Goal: Transaction & Acquisition: Purchase product/service

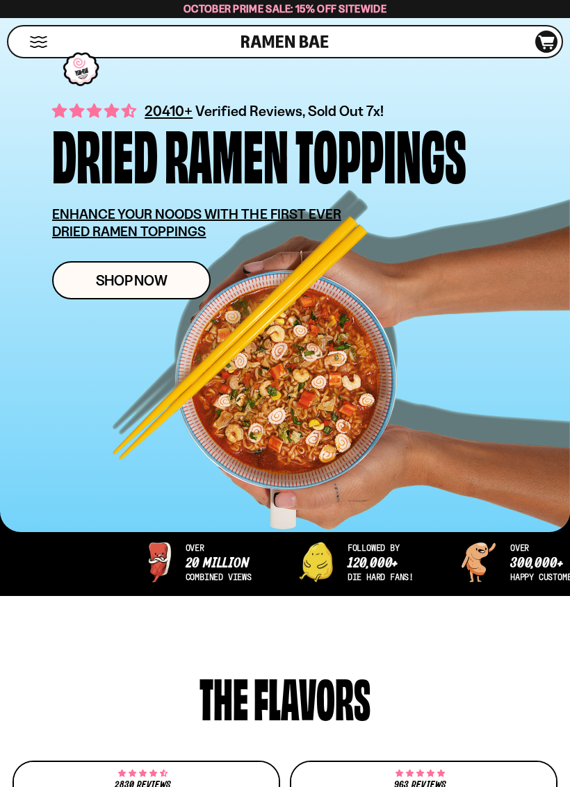
scroll to position [173, 0]
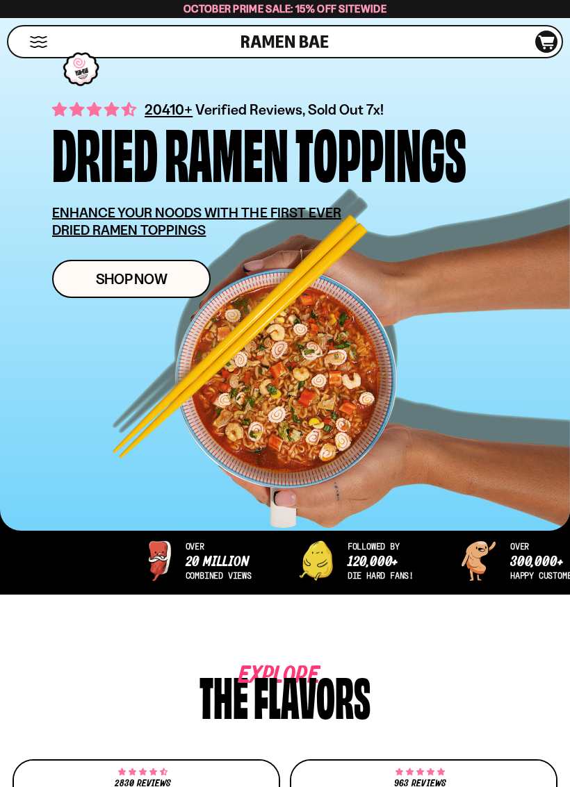
click at [101, 280] on span "Shop Now" at bounding box center [132, 279] width 72 height 15
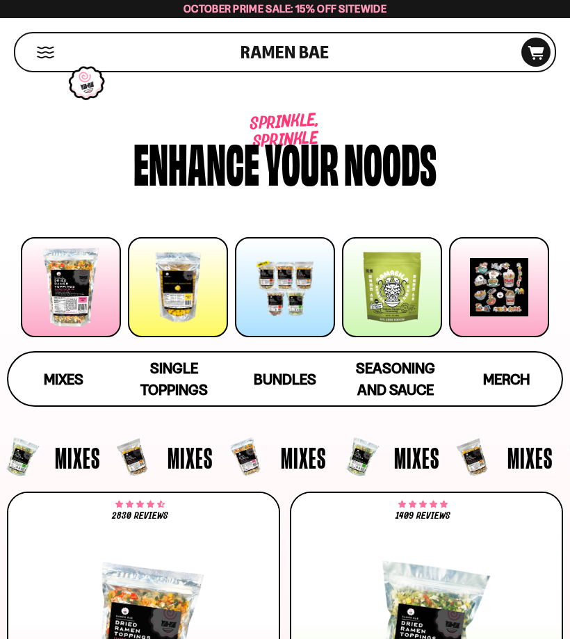
click at [165, 307] on div at bounding box center [178, 287] width 100 height 100
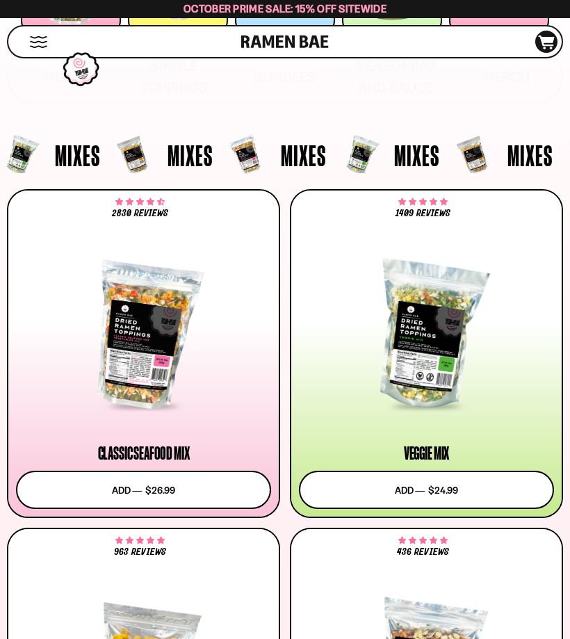
scroll to position [188, 0]
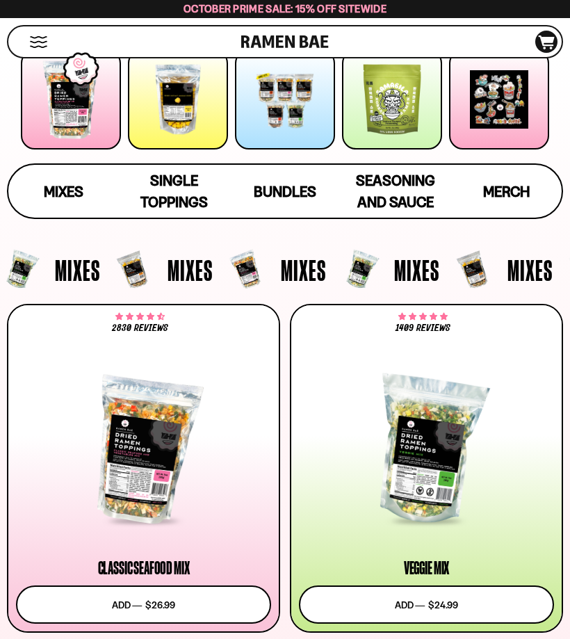
click at [56, 126] on div at bounding box center [71, 99] width 100 height 100
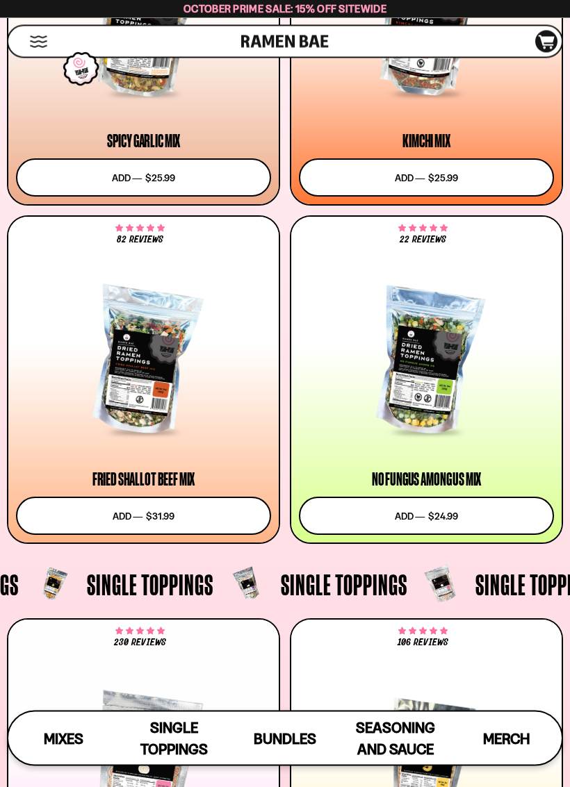
scroll to position [935, 0]
click at [124, 380] on div at bounding box center [143, 362] width 255 height 144
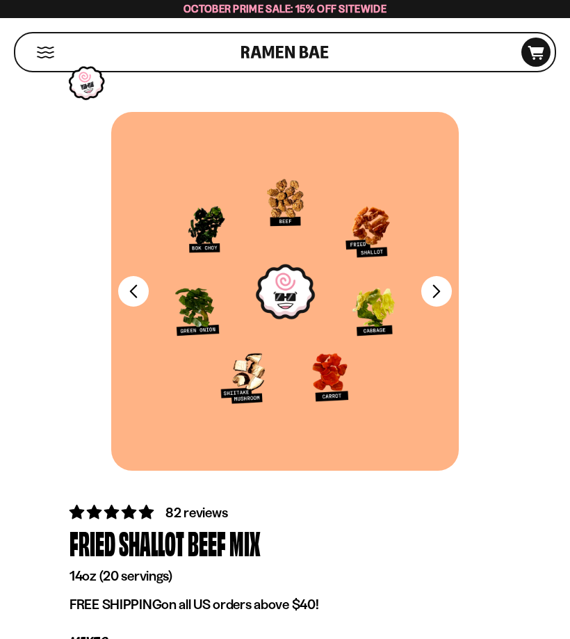
click at [42, 58] on button "Mobile Menu Trigger" at bounding box center [45, 53] width 19 height 12
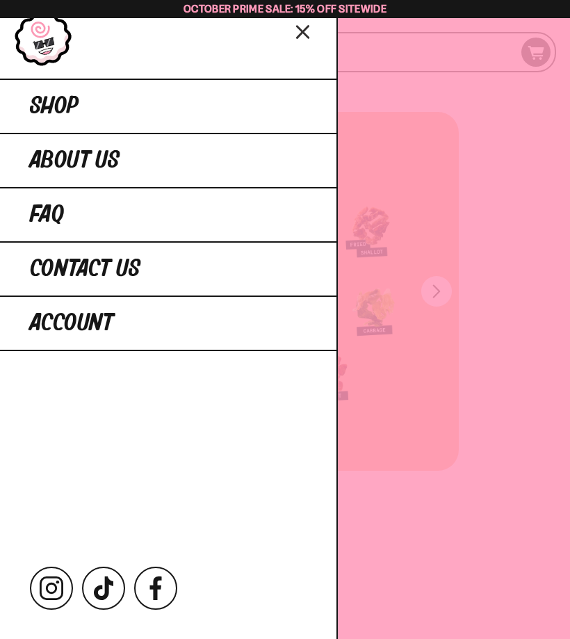
click at [42, 118] on span "Shop" at bounding box center [54, 106] width 49 height 25
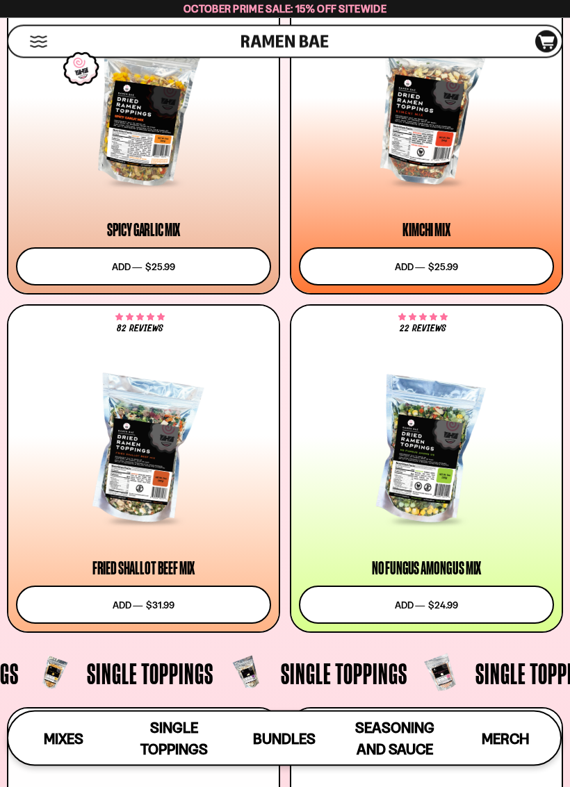
scroll to position [846, 0]
click at [505, 524] on div at bounding box center [426, 447] width 255 height 206
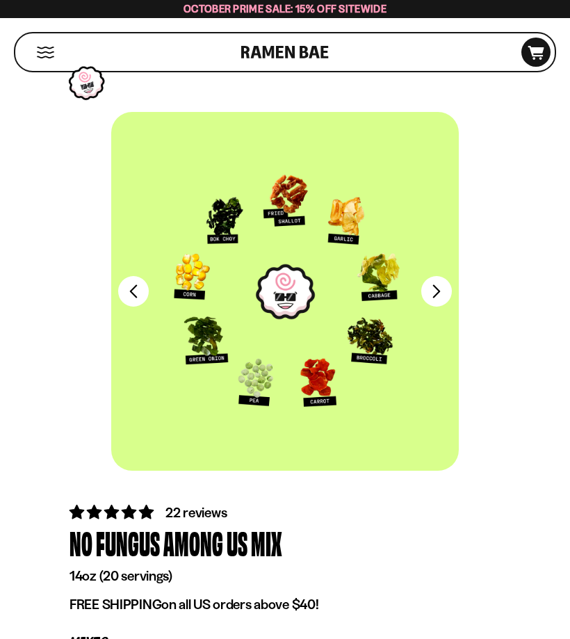
click at [319, 361] on div at bounding box center [284, 291] width 347 height 359
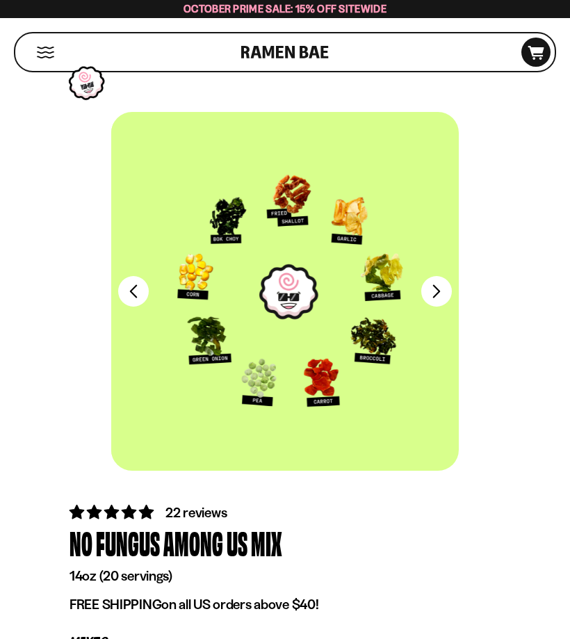
click at [350, 339] on div at bounding box center [288, 291] width 347 height 359
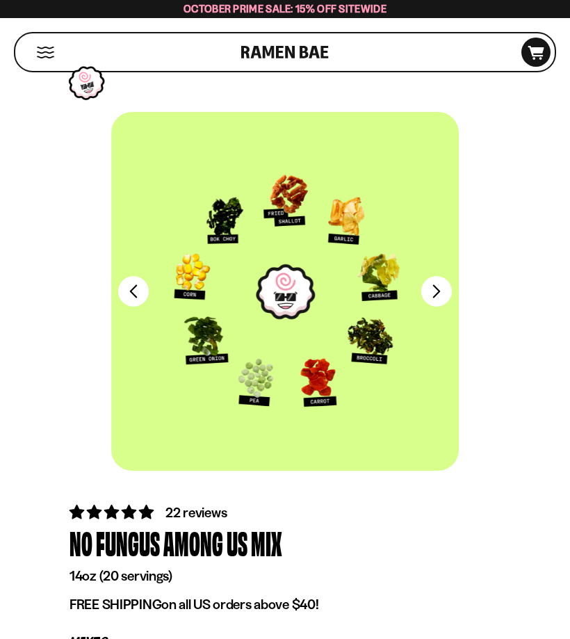
click at [329, 277] on div at bounding box center [284, 291] width 347 height 359
click at [45, 58] on button "Mobile Menu Trigger" at bounding box center [45, 53] width 19 height 12
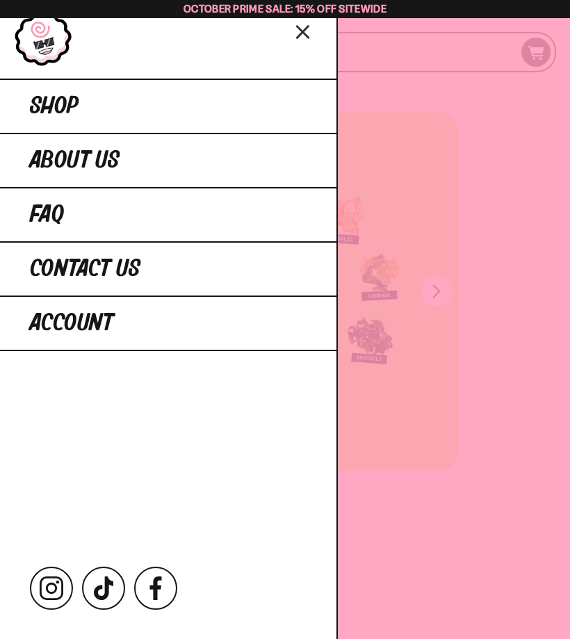
click at [39, 104] on span "Shop" at bounding box center [54, 106] width 49 height 25
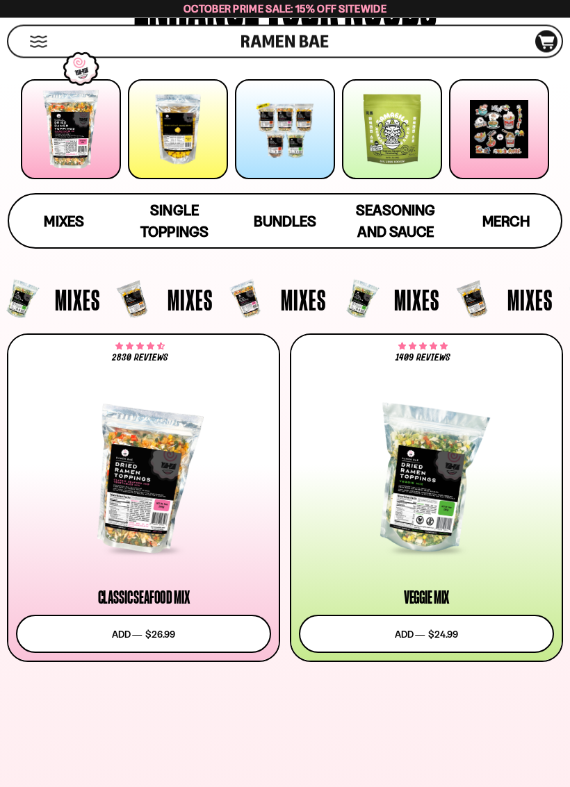
scroll to position [164, 0]
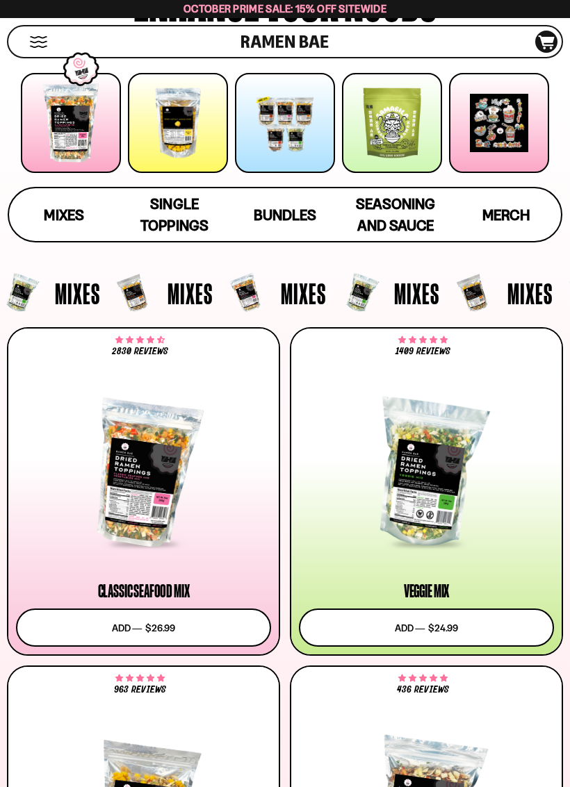
click at [121, 475] on div at bounding box center [143, 474] width 255 height 144
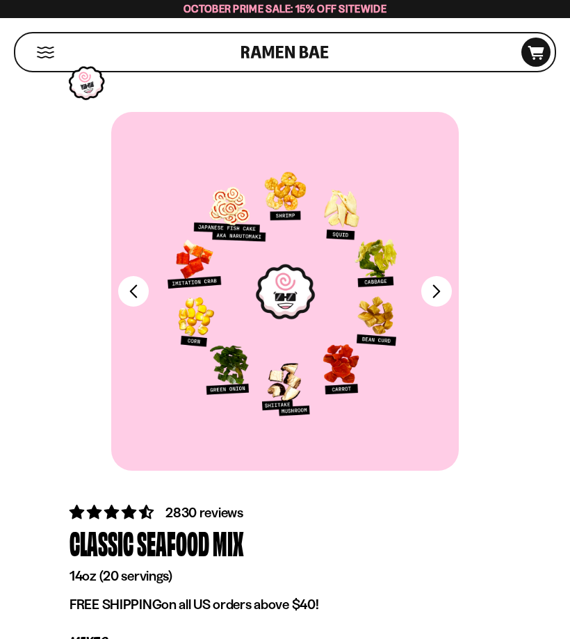
click at [47, 58] on button "Mobile Menu Trigger" at bounding box center [45, 53] width 19 height 12
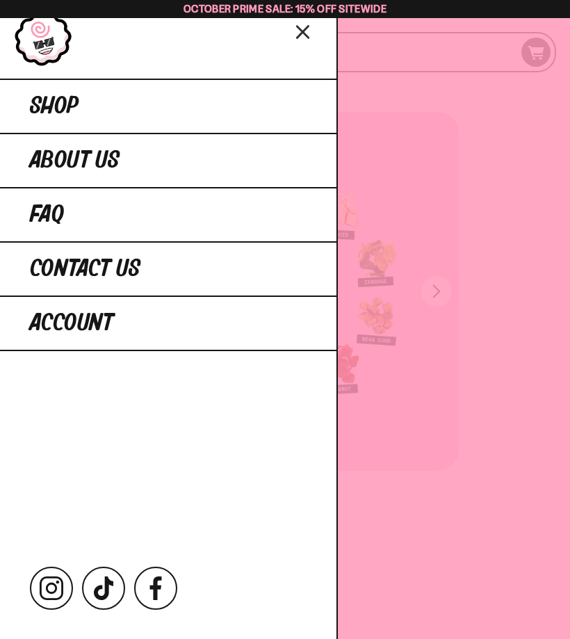
click at [90, 120] on link "Shop" at bounding box center [168, 106] width 336 height 54
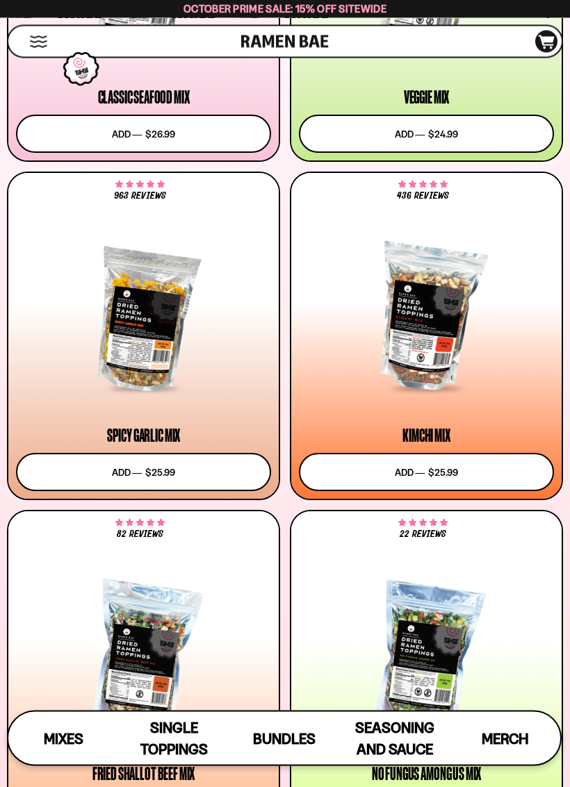
scroll to position [644, 0]
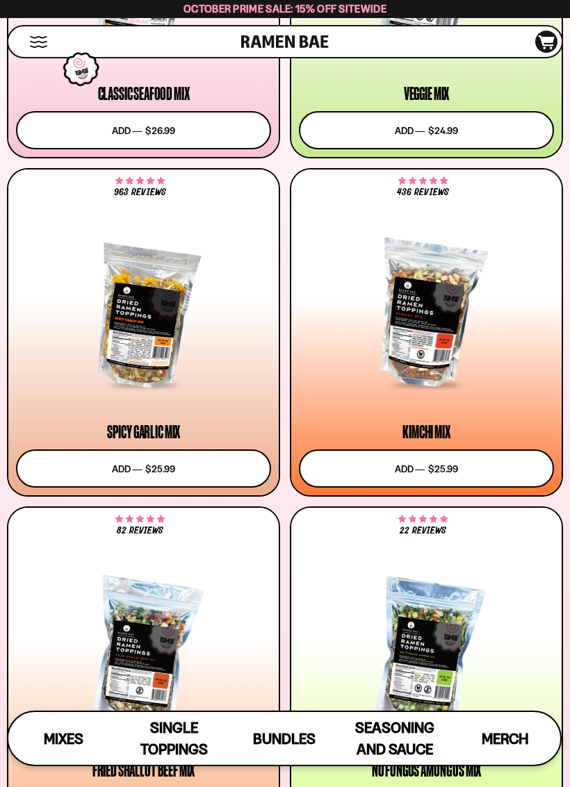
click at [517, 593] on div at bounding box center [426, 653] width 255 height 144
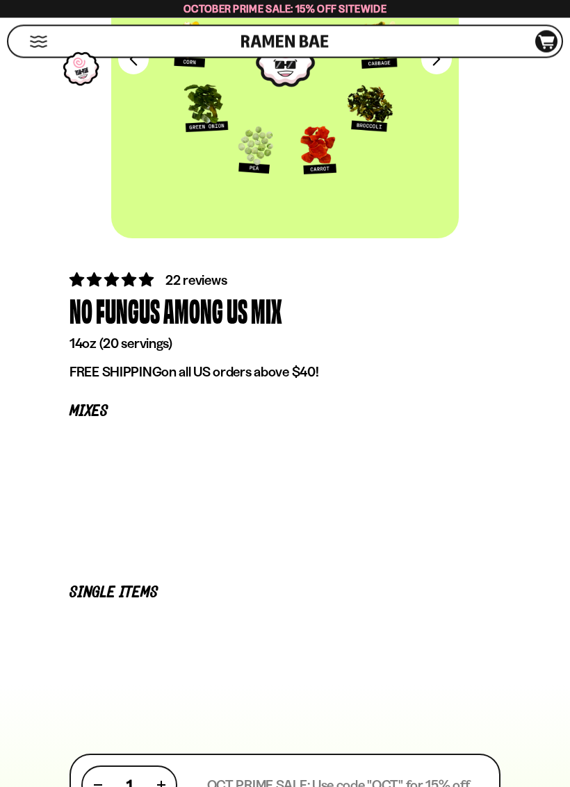
scroll to position [234, 0]
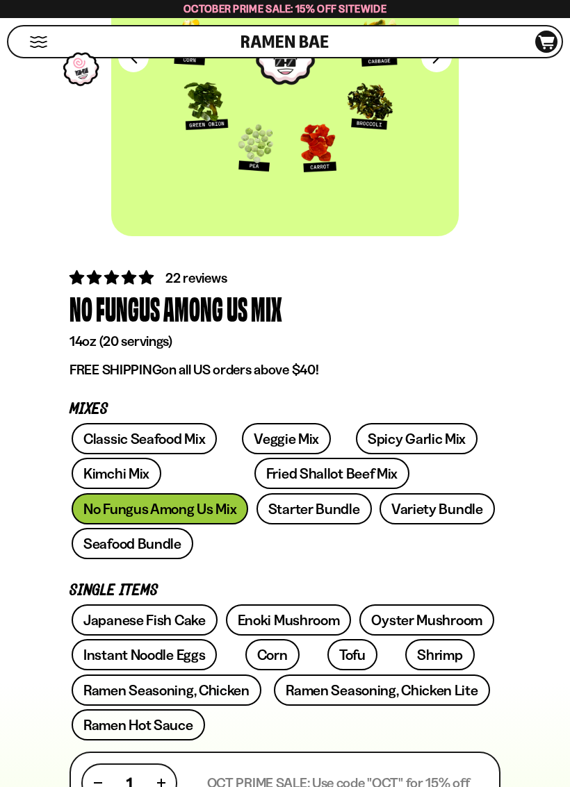
click at [107, 439] on link "Classic Seafood Mix" at bounding box center [144, 438] width 145 height 31
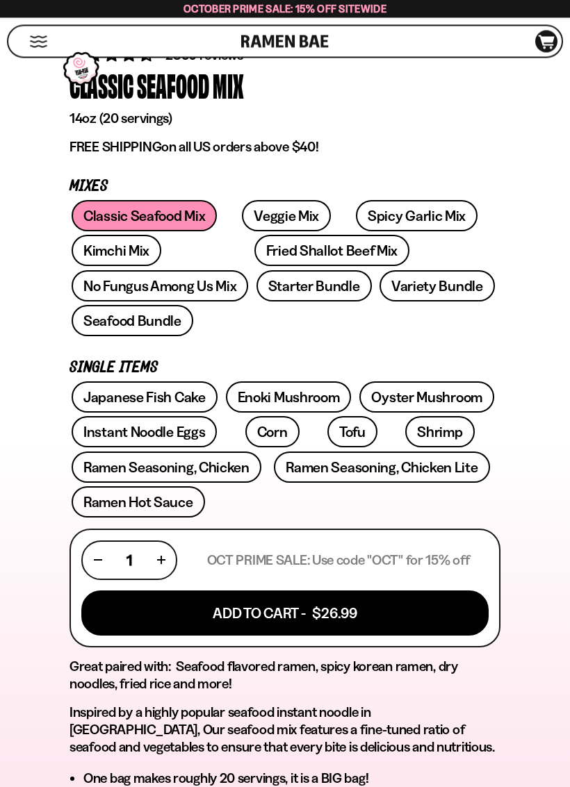
scroll to position [458, 0]
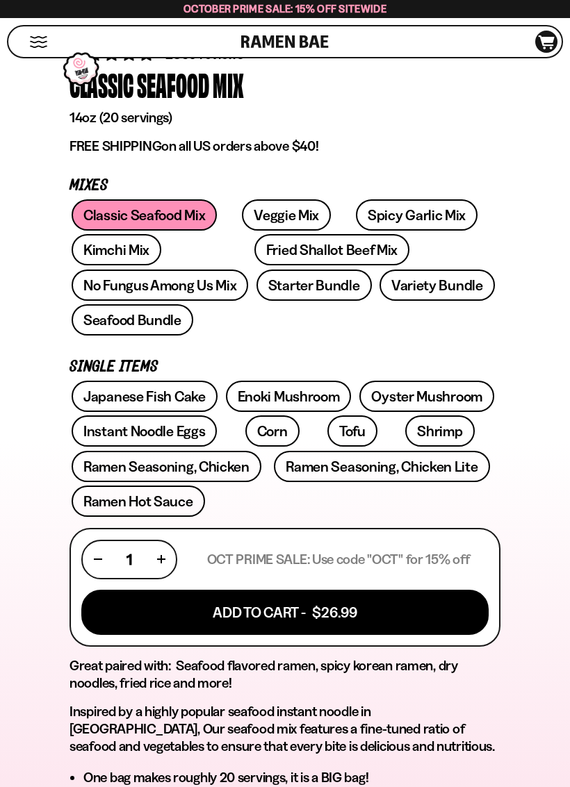
click at [245, 220] on link "Veggie Mix" at bounding box center [286, 214] width 89 height 31
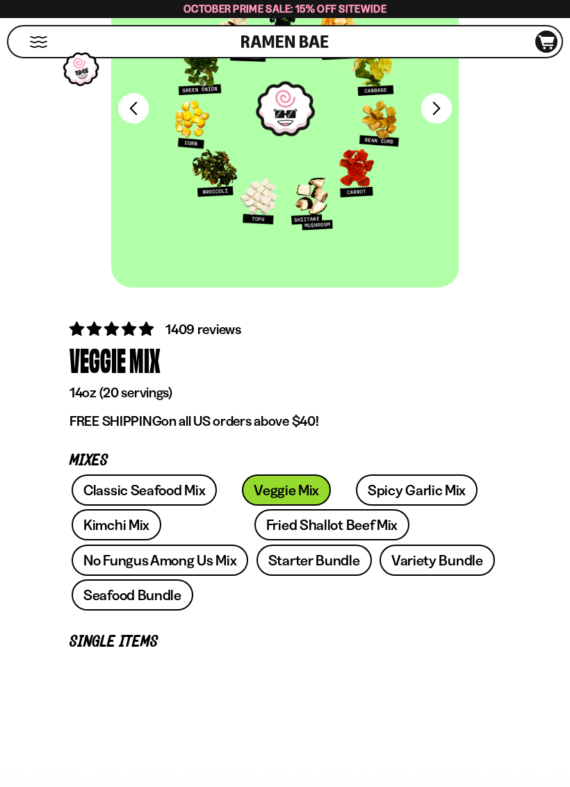
scroll to position [184, 0]
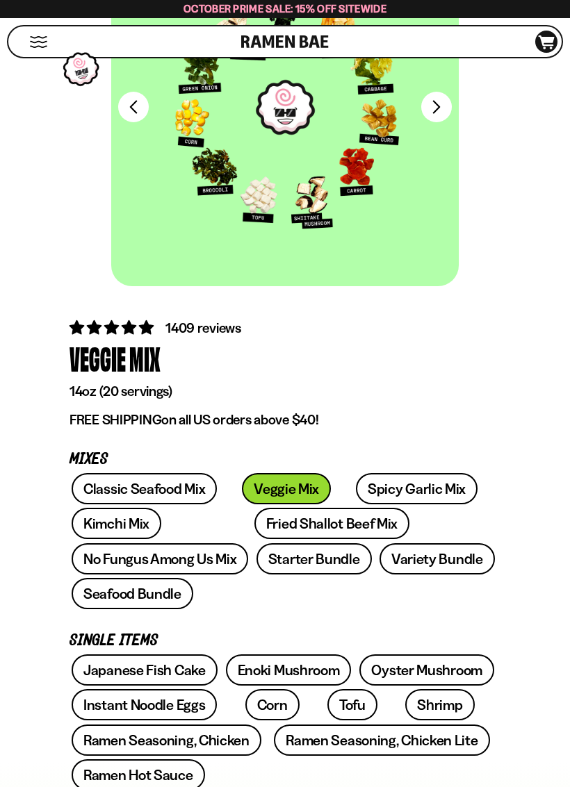
click at [254, 523] on link "Fried Shallot Beef Mix" at bounding box center [331, 523] width 155 height 31
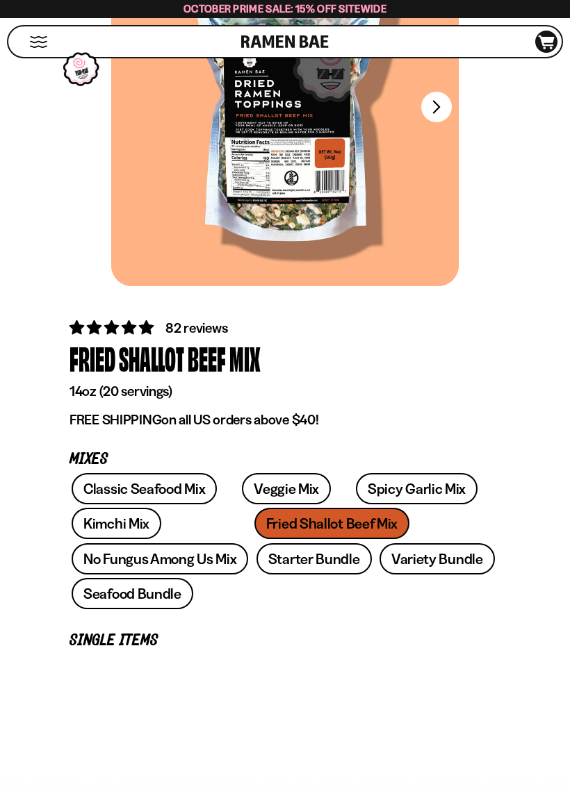
scroll to position [211, 0]
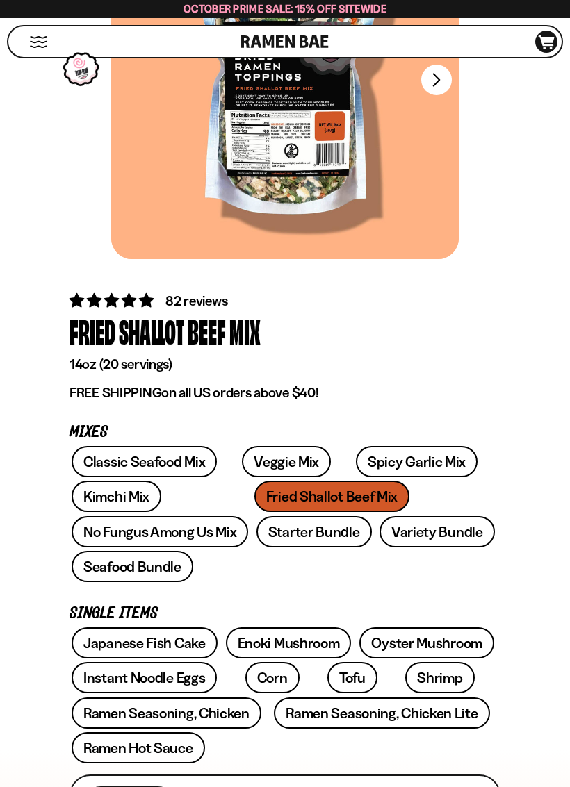
click at [256, 534] on link "Starter Bundle" at bounding box center [313, 531] width 115 height 31
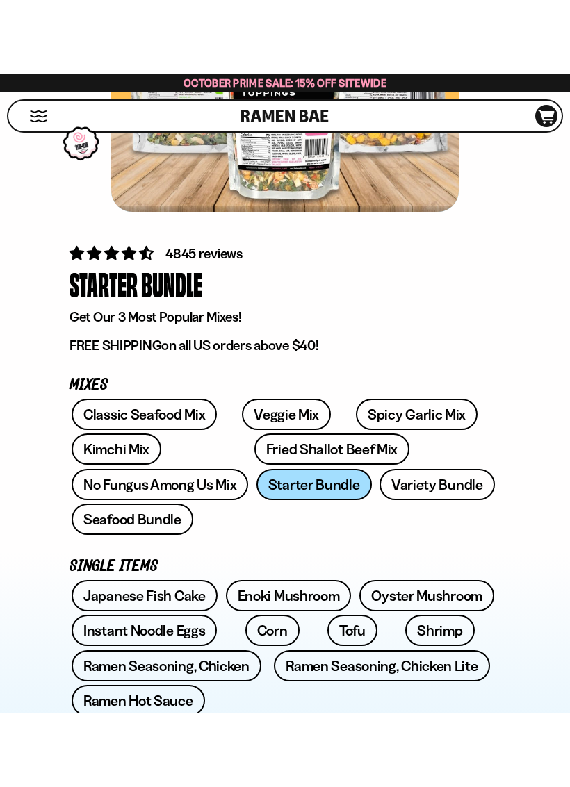
scroll to position [377, 0]
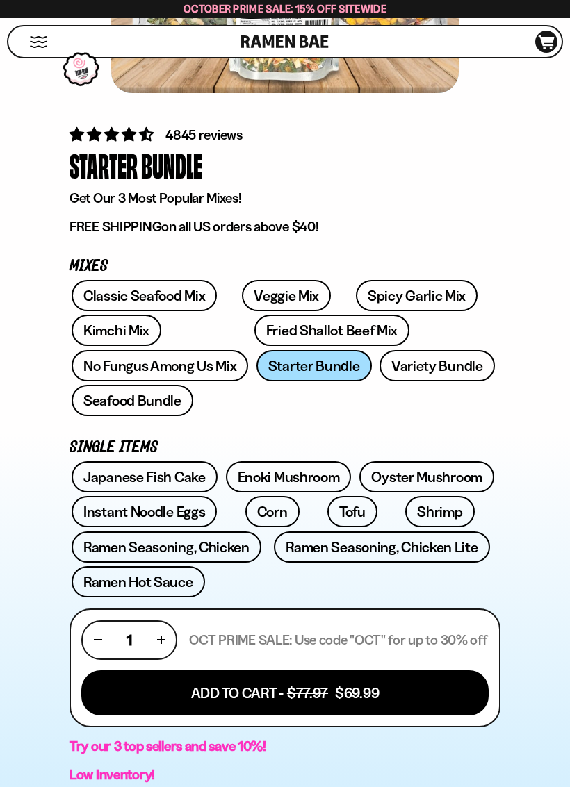
click at [379, 363] on link "Variety Bundle" at bounding box center [436, 365] width 115 height 31
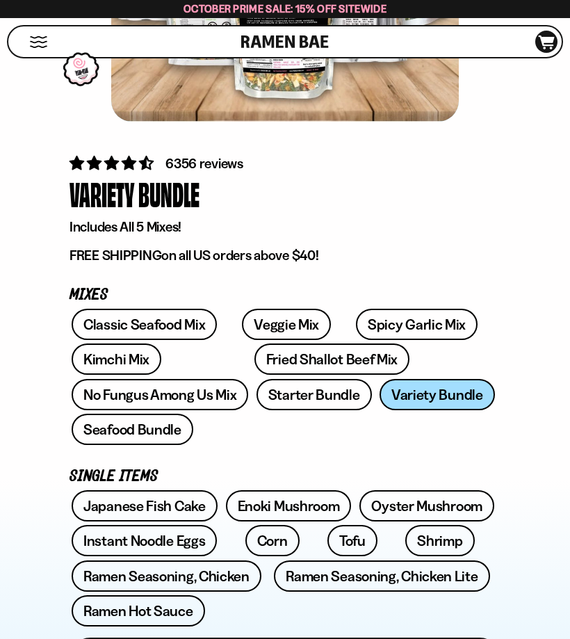
scroll to position [348, 0]
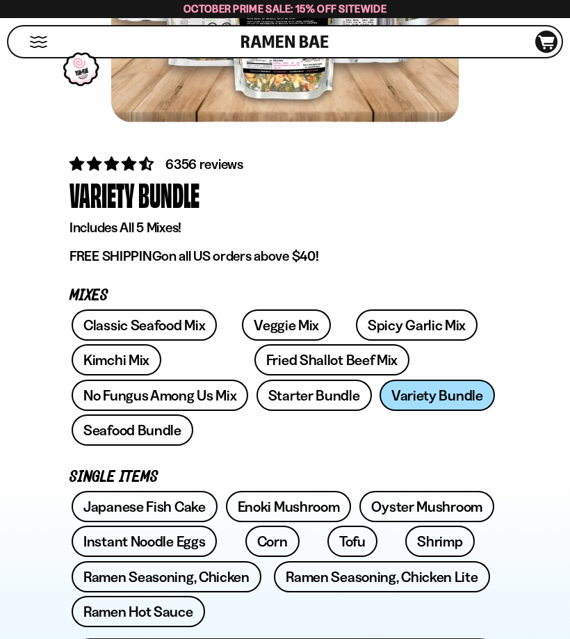
click at [254, 354] on link "Fried Shallot Beef Mix" at bounding box center [331, 359] width 155 height 31
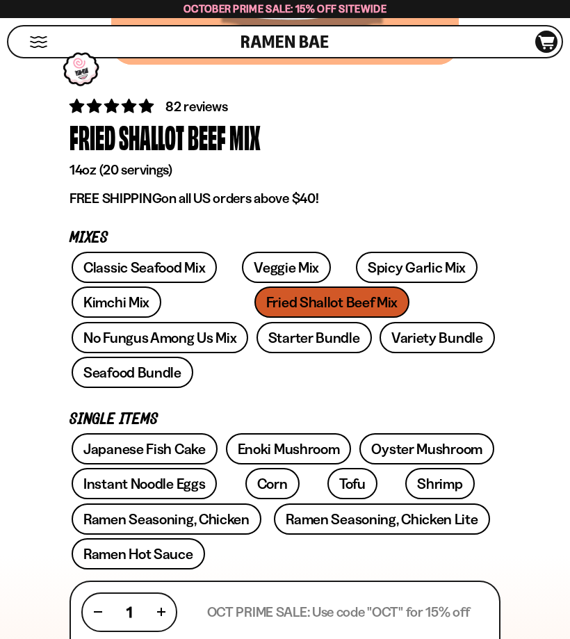
scroll to position [397, 0]
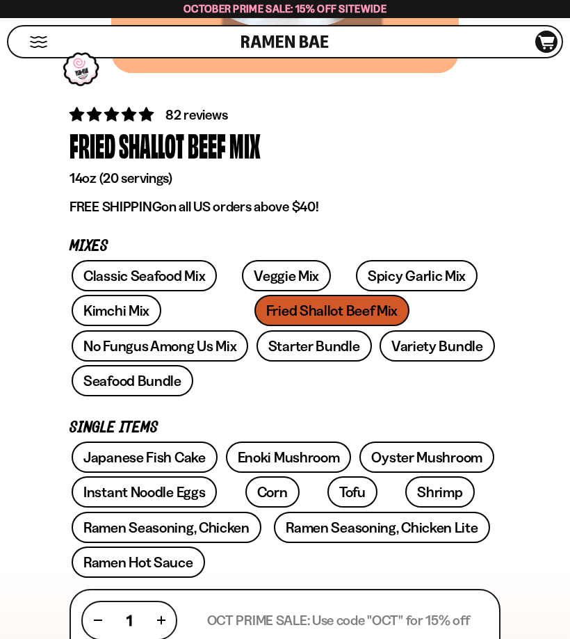
click at [248, 330] on link "No Fungus Among Us Mix" at bounding box center [160, 345] width 177 height 31
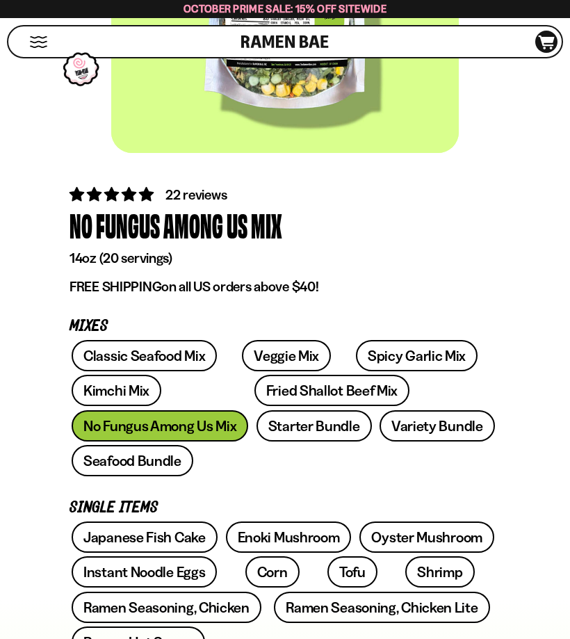
scroll to position [302, 0]
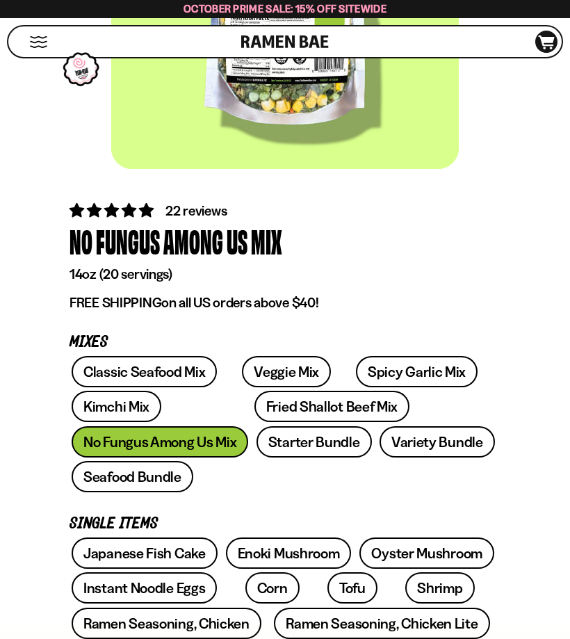
click at [112, 374] on link "Classic Seafood Mix" at bounding box center [144, 371] width 145 height 31
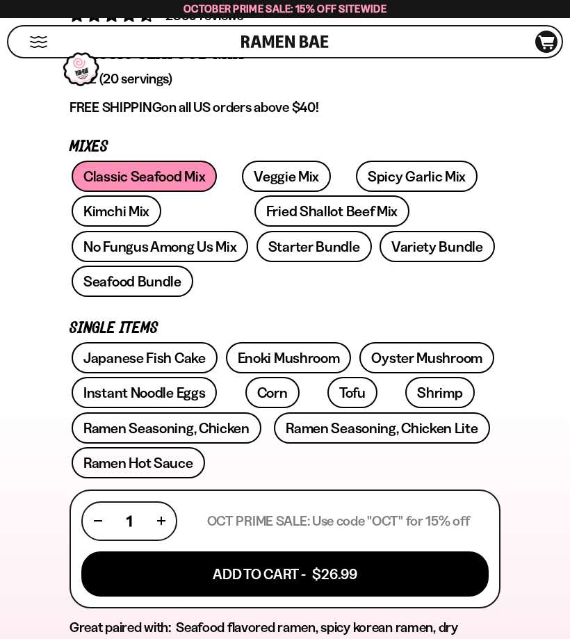
scroll to position [489, 0]
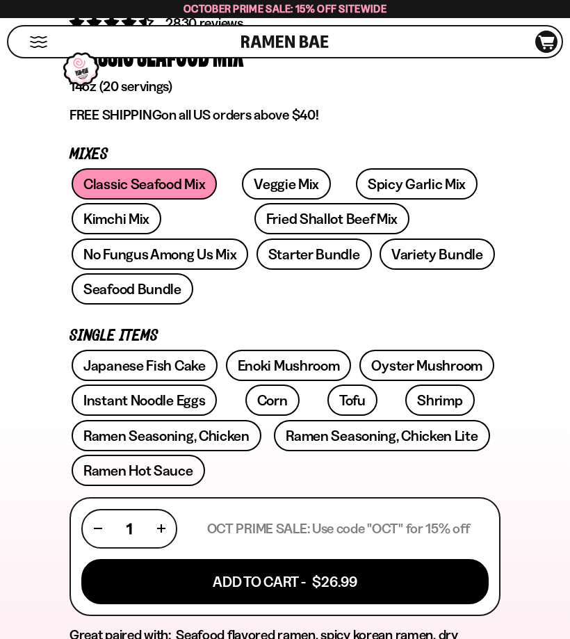
click at [293, 227] on link "Fried Shallot Beef Mix" at bounding box center [331, 218] width 155 height 31
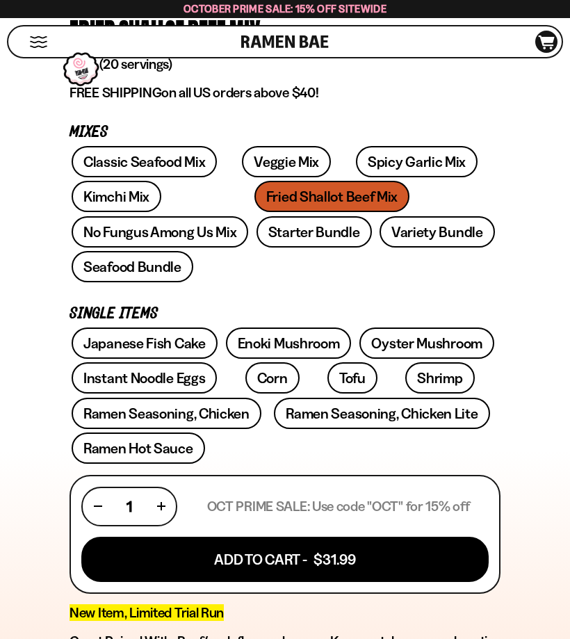
scroll to position [511, 0]
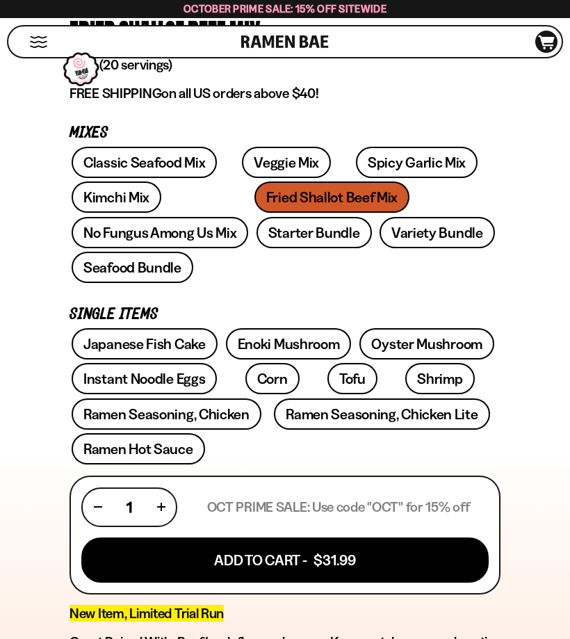
click at [400, 537] on button "Add To Cart - $31.99" at bounding box center [284, 559] width 407 height 45
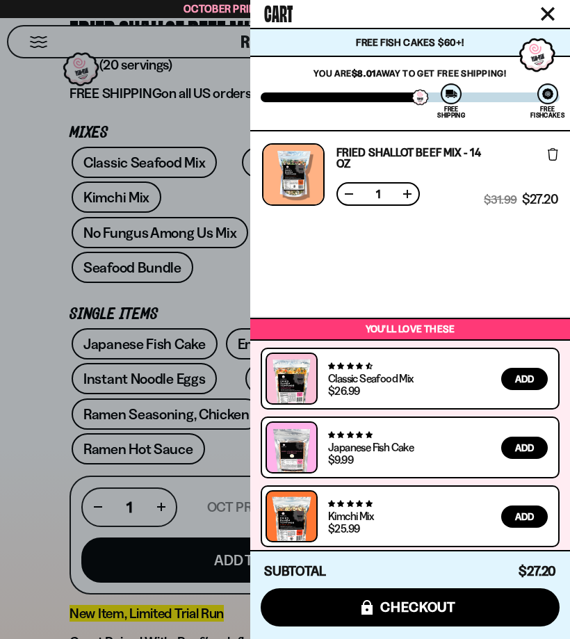
click at [51, 518] on div at bounding box center [285, 319] width 570 height 639
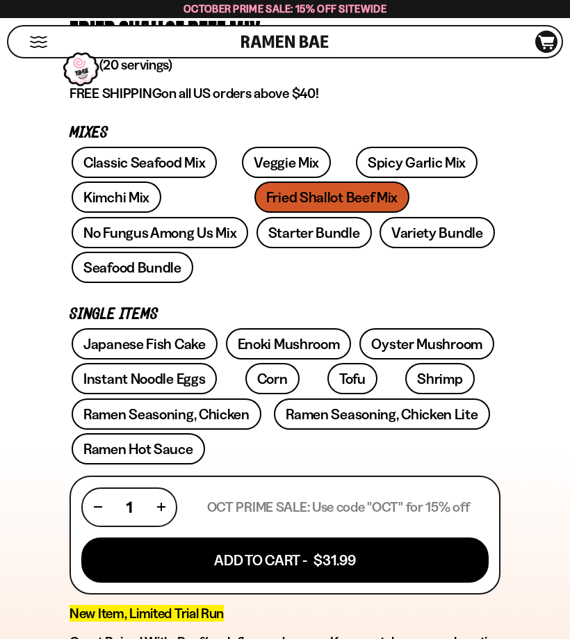
click at [248, 217] on link "No Fungus Among Us Mix" at bounding box center [160, 232] width 177 height 31
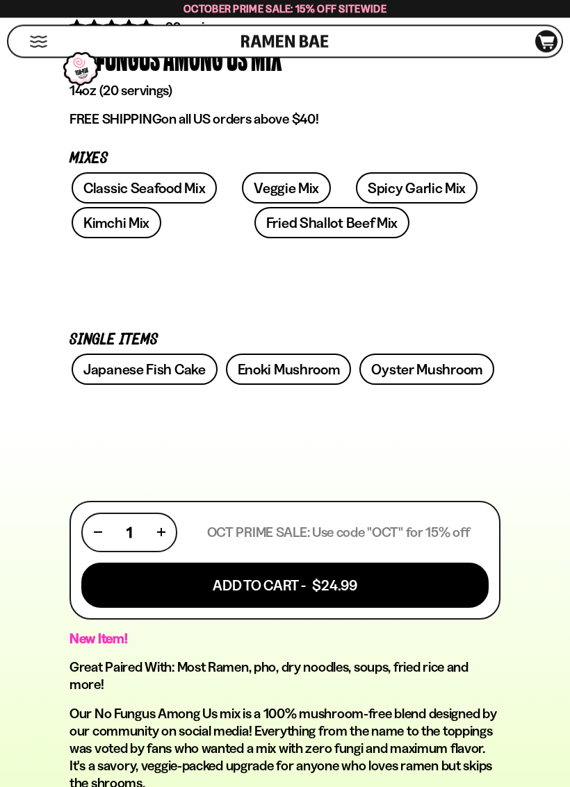
scroll to position [485, 0]
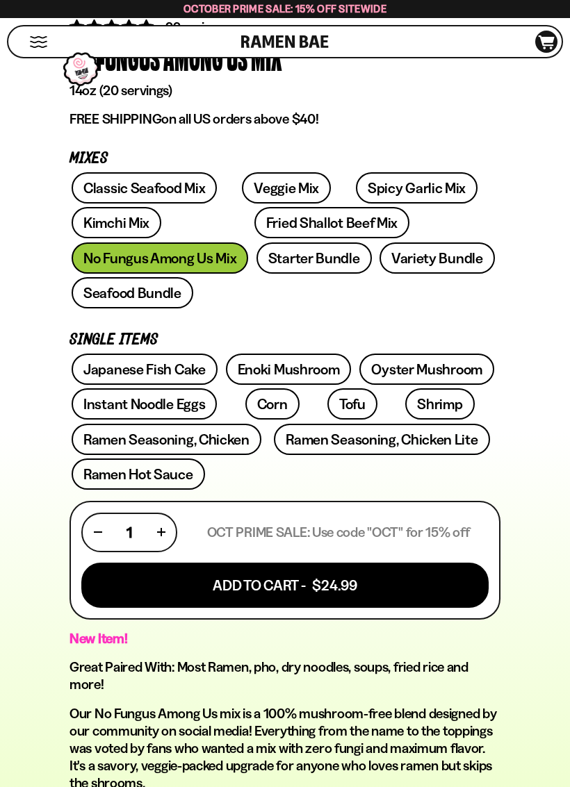
click at [379, 566] on button "Add To Cart - $24.99" at bounding box center [284, 585] width 407 height 45
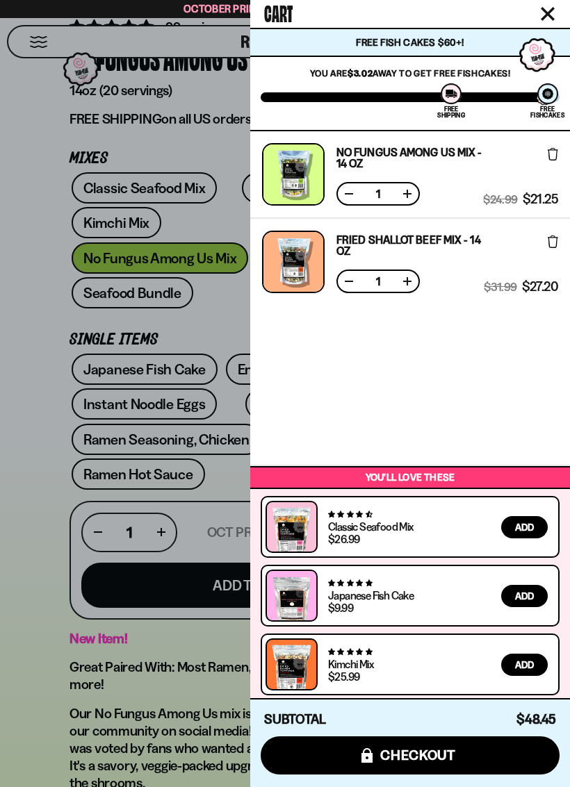
click at [59, 622] on div at bounding box center [285, 393] width 570 height 787
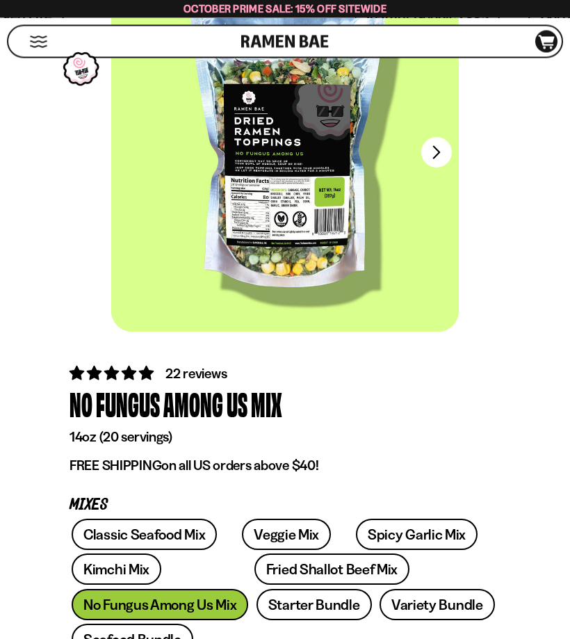
scroll to position [0, 0]
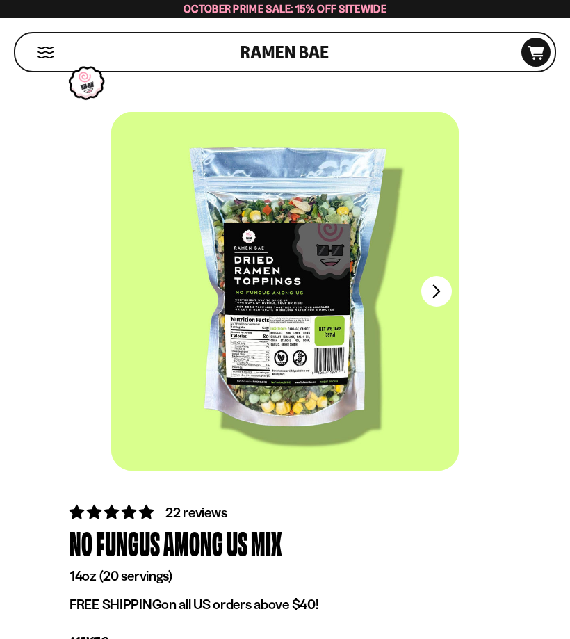
click at [538, 62] on span "D0381C2F-513E-4F90-8A41-6F0A75DCBAAA" at bounding box center [536, 56] width 38 height 14
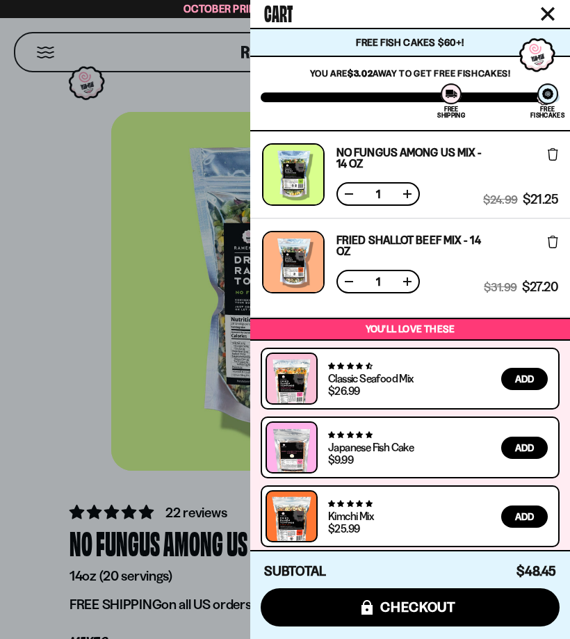
click at [523, 624] on button "icons8-lock checkout" at bounding box center [410, 607] width 299 height 38
